Goal: Information Seeking & Learning: Understand process/instructions

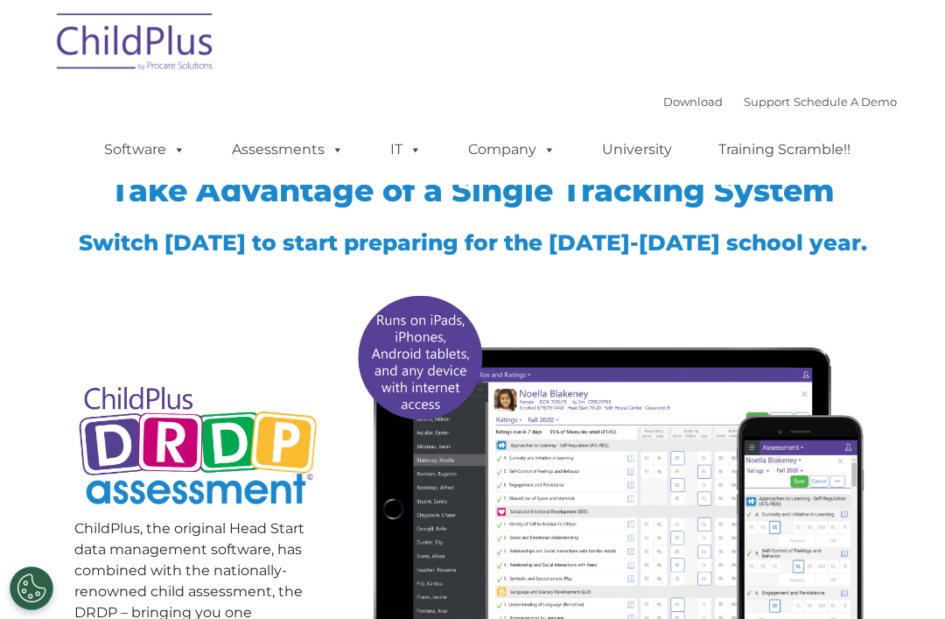
click at [170, 39] on img at bounding box center [135, 45] width 175 height 88
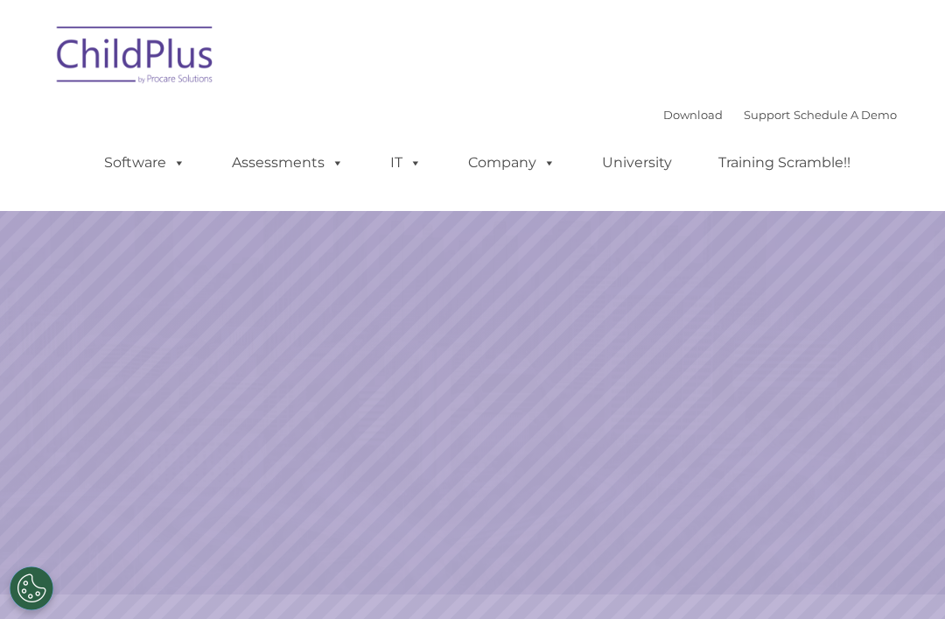
select select "MEDIUM"
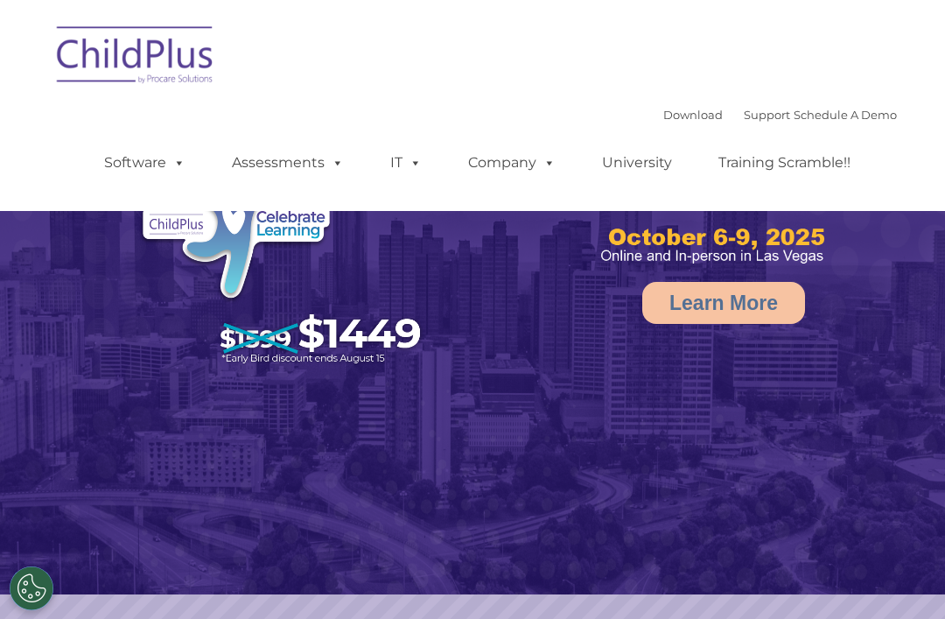
select select "MEDIUM"
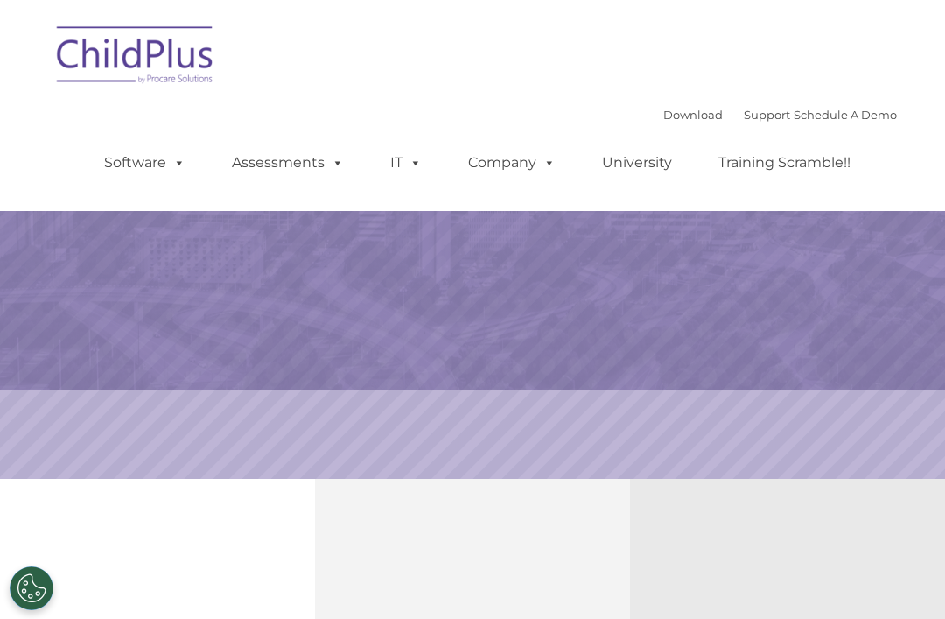
select select "MEDIUM"
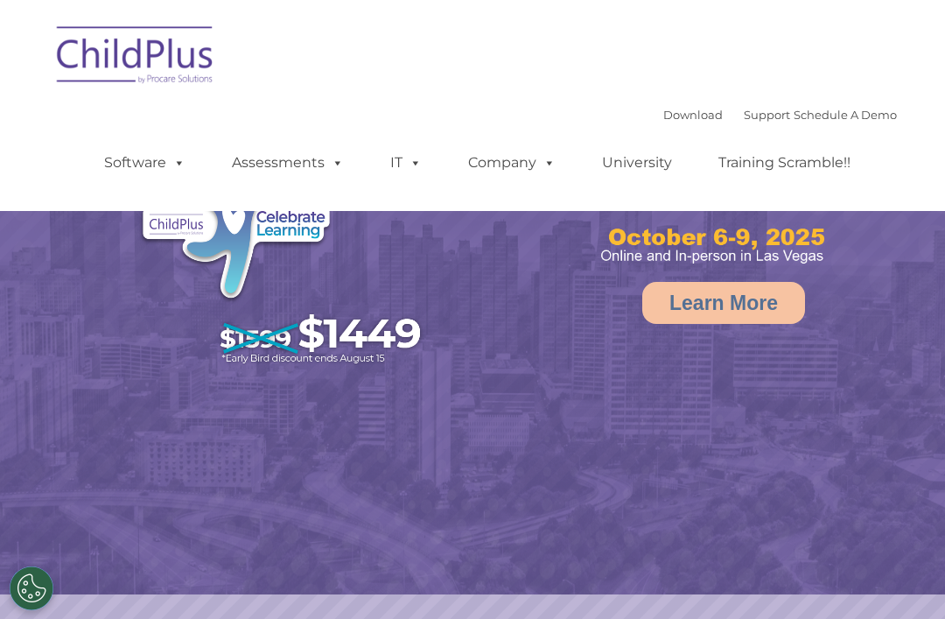
select select "MEDIUM"
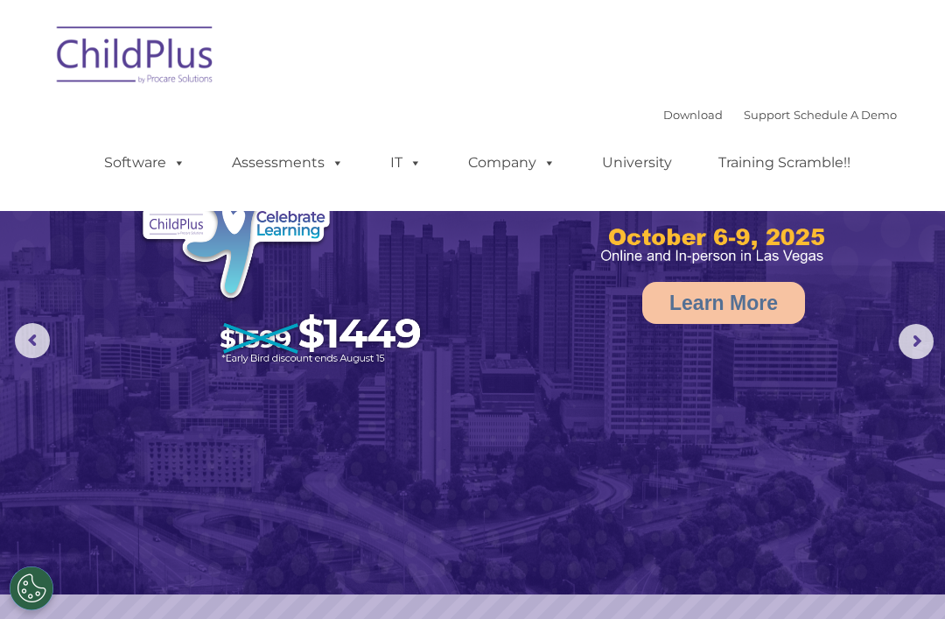
click at [914, 352] on rs-arrow at bounding box center [916, 341] width 35 height 35
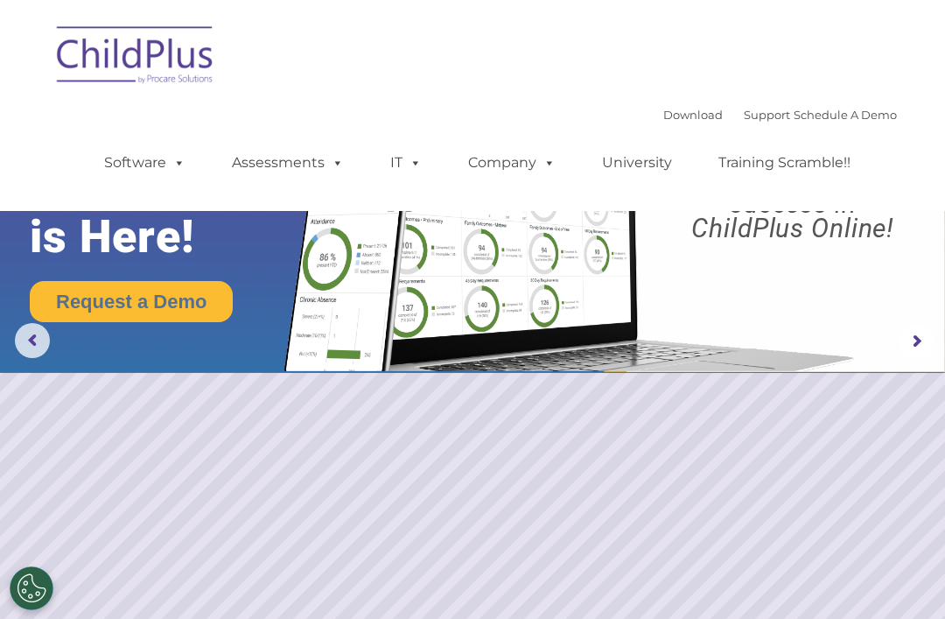
click at [911, 350] on rs-arrow at bounding box center [916, 341] width 35 height 35
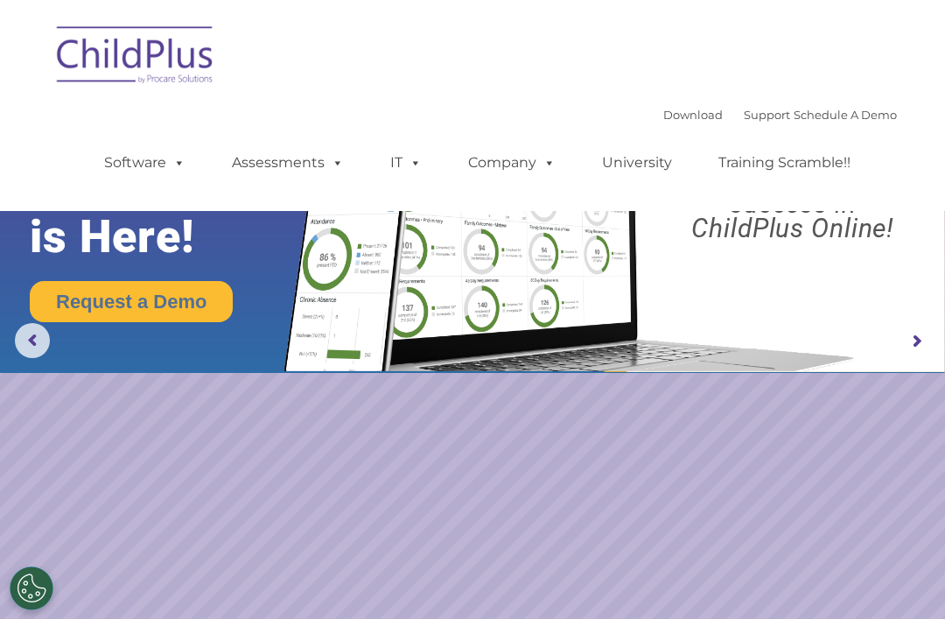
click at [911, 350] on rs-arrow at bounding box center [916, 341] width 35 height 35
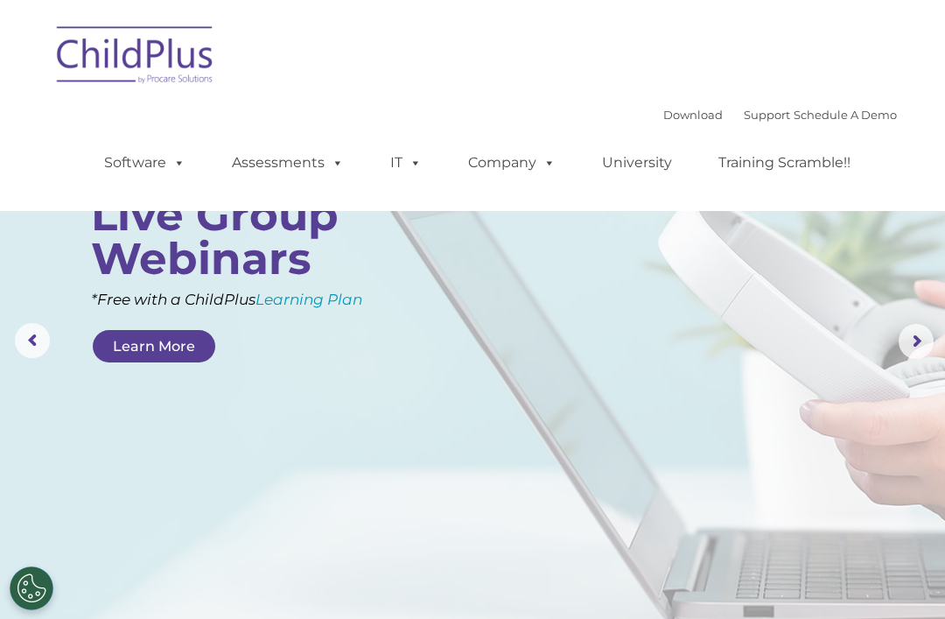
click at [910, 350] on rs-arrow at bounding box center [916, 341] width 35 height 35
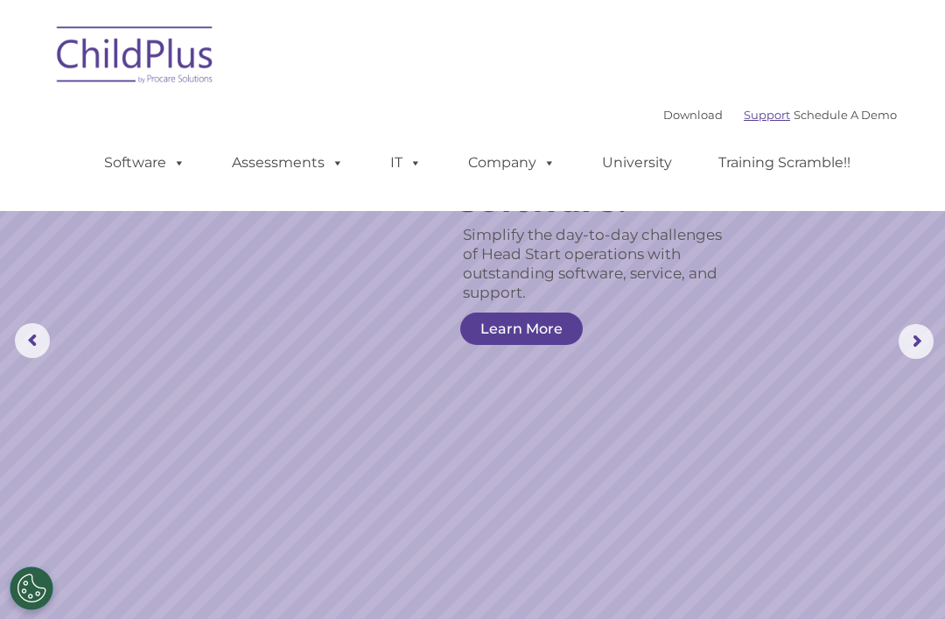
click at [749, 121] on link "Support" at bounding box center [767, 115] width 46 height 14
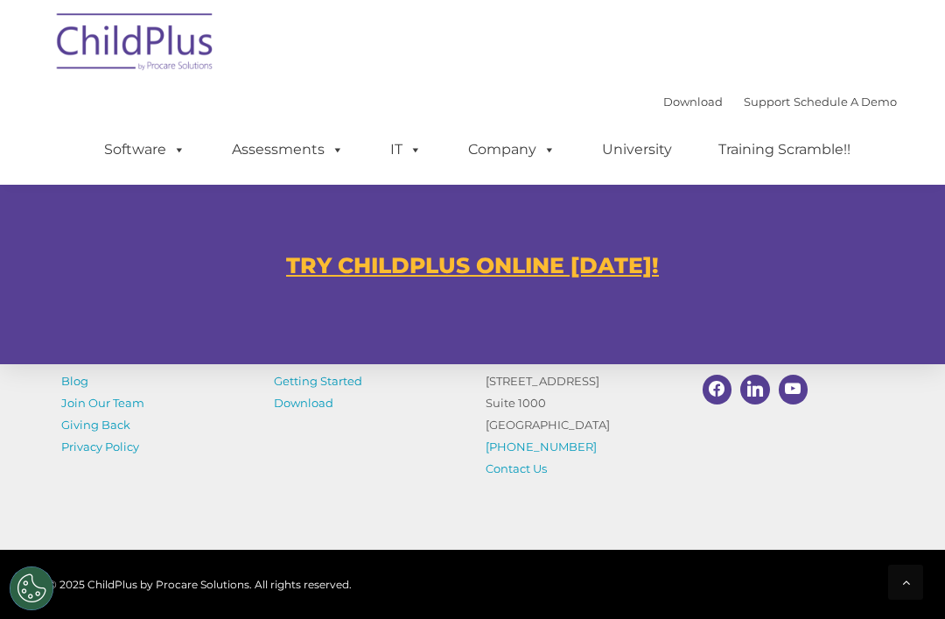
scroll to position [1160, 0]
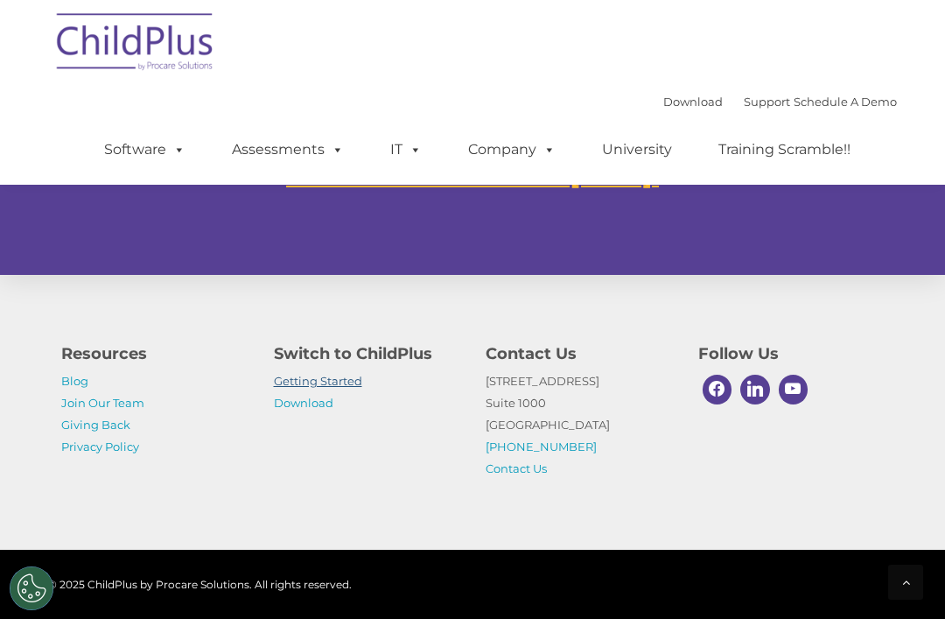
click at [341, 388] on link "Getting Started" at bounding box center [318, 381] width 88 height 14
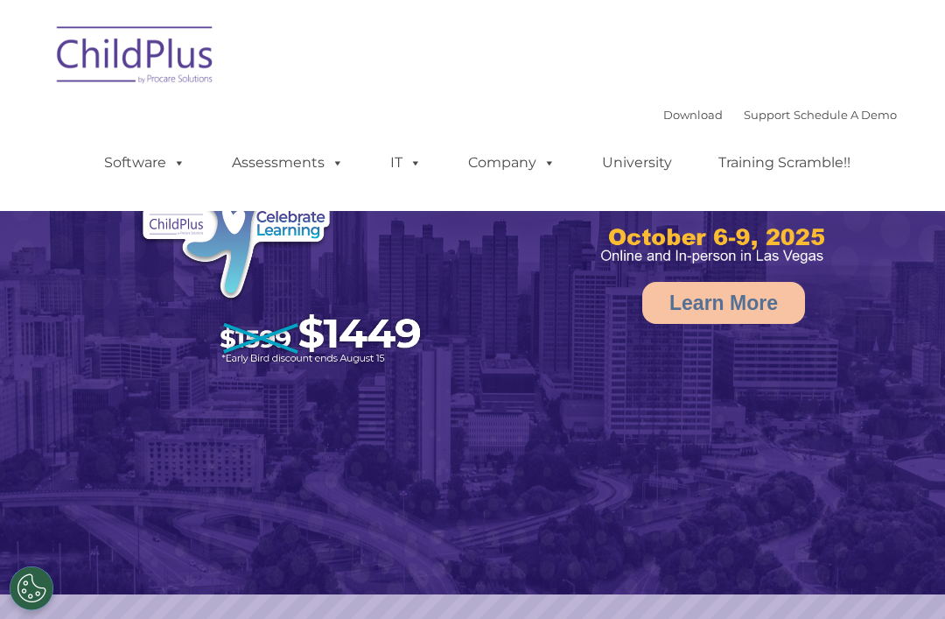
select select "MEDIUM"
